Goal: Navigation & Orientation: Find specific page/section

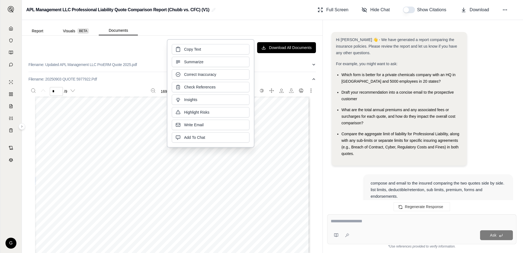
scroll to position [6459, 0]
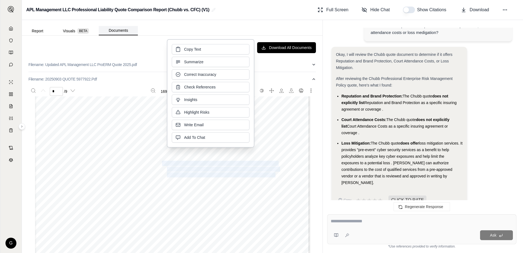
click at [116, 30] on button "Documents" at bounding box center [118, 30] width 39 height 9
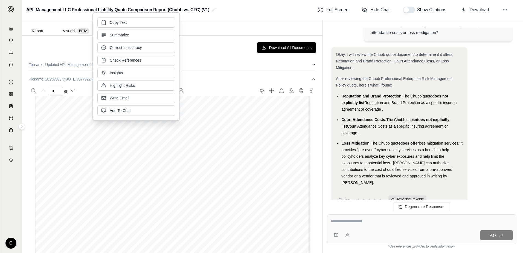
click at [225, 97] on div "©[DATE]-[DATE] CFC Underwriting Limited. All rights reserved. INDICATION OF TER…" at bounding box center [172, 154] width 274 height 388
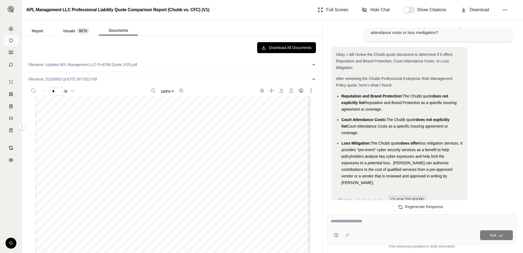
click at [11, 39] on icon at bounding box center [11, 40] width 4 height 4
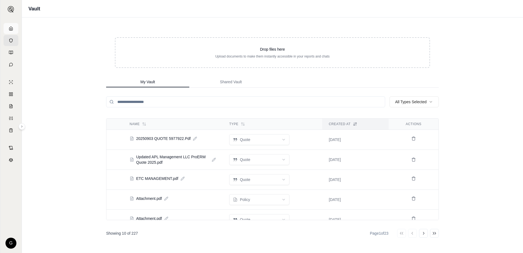
click at [10, 27] on icon at bounding box center [11, 28] width 4 height 4
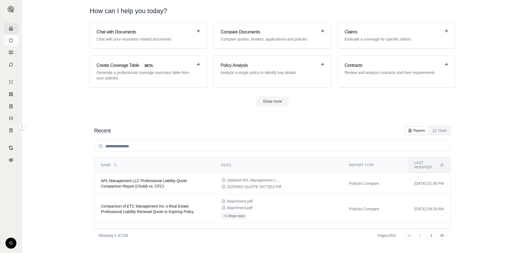
click at [10, 39] on icon at bounding box center [11, 40] width 4 height 4
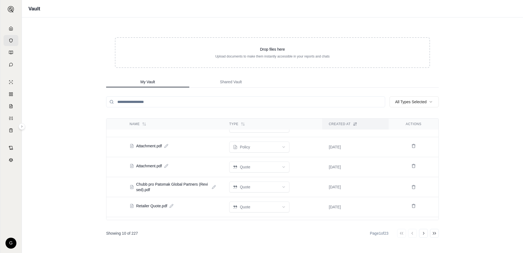
scroll to position [109, 0]
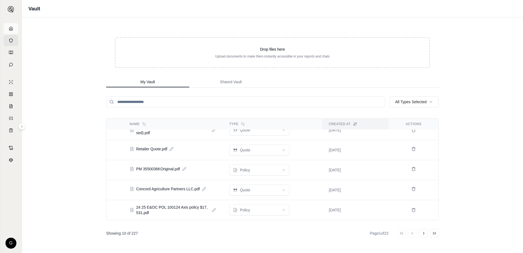
click at [12, 28] on icon at bounding box center [11, 28] width 4 height 4
